Goal: Task Accomplishment & Management: Use online tool/utility

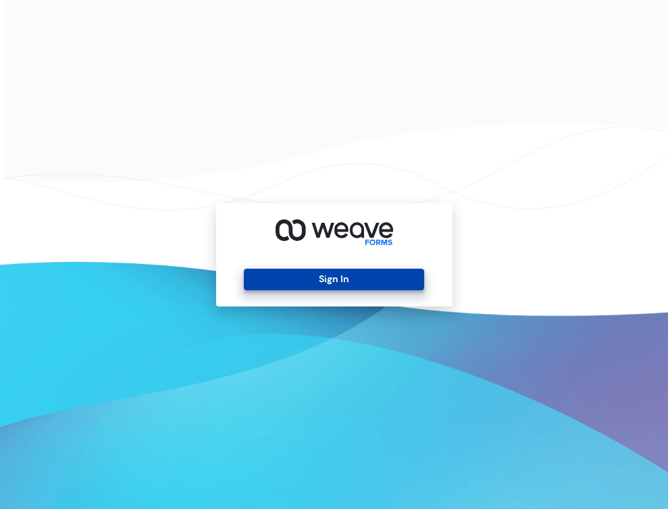
click at [263, 280] on button "Sign In" at bounding box center [334, 280] width 180 height 22
